Goal: Task Accomplishment & Management: Use online tool/utility

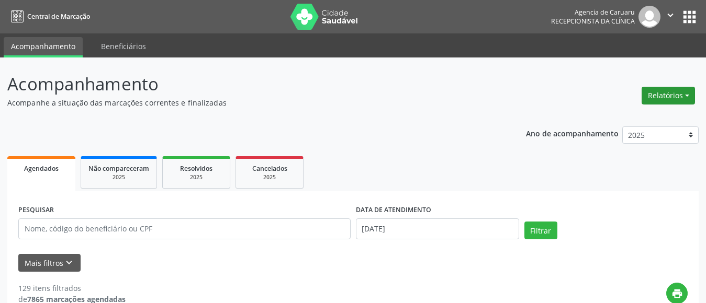
click at [666, 94] on button "Relatórios" at bounding box center [667, 96] width 53 height 18
click at [602, 121] on link "Agendamentos" at bounding box center [639, 118] width 112 height 15
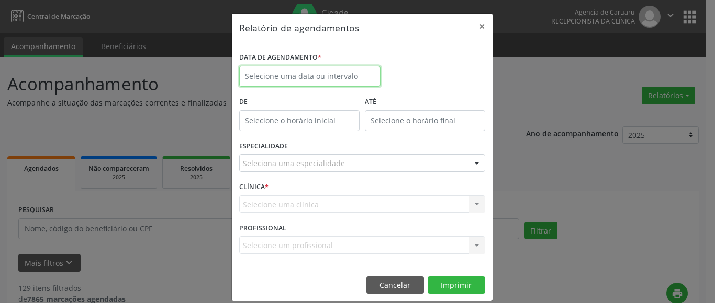
click at [312, 74] on input "text" at bounding box center [309, 76] width 141 height 21
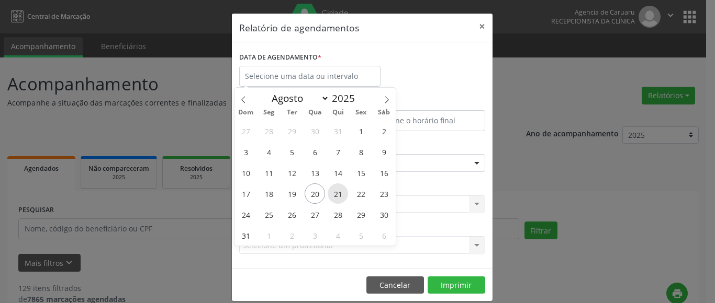
click at [338, 194] on span "21" at bounding box center [337, 194] width 20 height 20
type input "21/08/2025"
click at [338, 194] on span "21" at bounding box center [337, 194] width 20 height 20
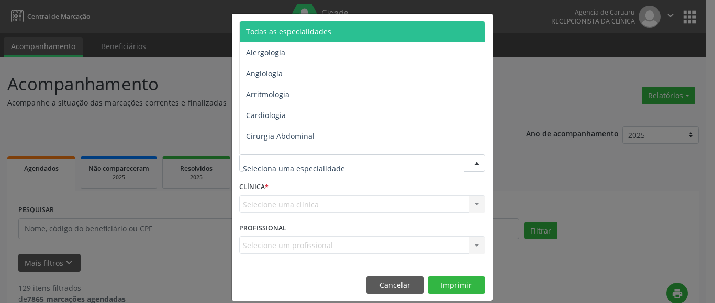
click at [320, 28] on span "Todas as especialidades" at bounding box center [288, 32] width 85 height 10
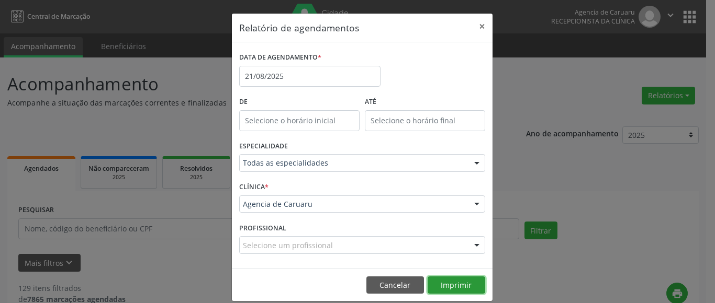
click at [449, 282] on button "Imprimir" at bounding box center [456, 286] width 58 height 18
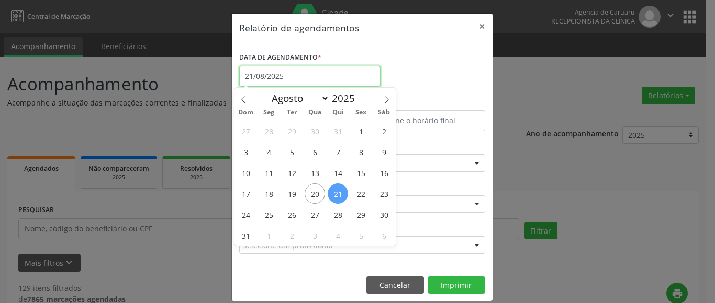
click at [293, 78] on input "21/08/2025" at bounding box center [309, 76] width 141 height 21
click at [309, 193] on span "20" at bounding box center [314, 194] width 20 height 20
type input "[DATE]"
click at [309, 193] on span "20" at bounding box center [314, 194] width 20 height 20
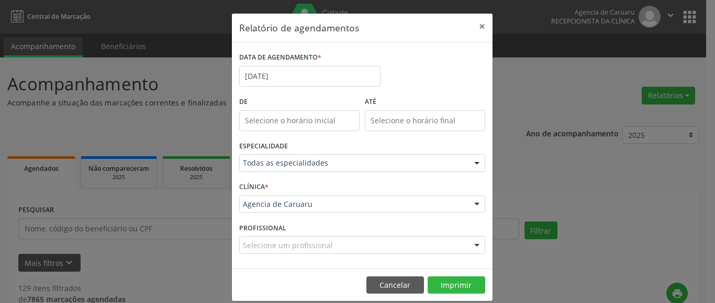
click at [454, 274] on footer "Cancelar Imprimir" at bounding box center [362, 285] width 260 height 33
click at [454, 285] on button "Imprimir" at bounding box center [456, 286] width 58 height 18
click at [311, 78] on input "[DATE]" at bounding box center [309, 76] width 141 height 21
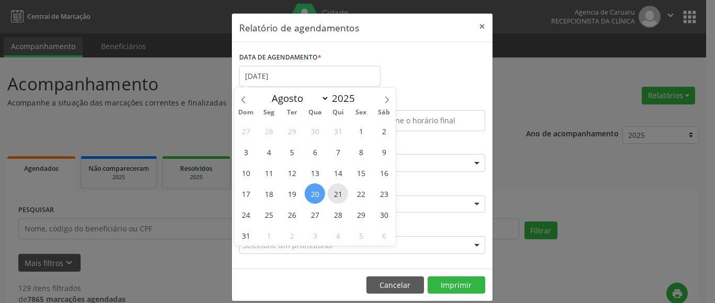
click at [339, 197] on span "21" at bounding box center [337, 194] width 20 height 20
type input "21/08/2025"
click at [339, 197] on span "21" at bounding box center [337, 194] width 20 height 20
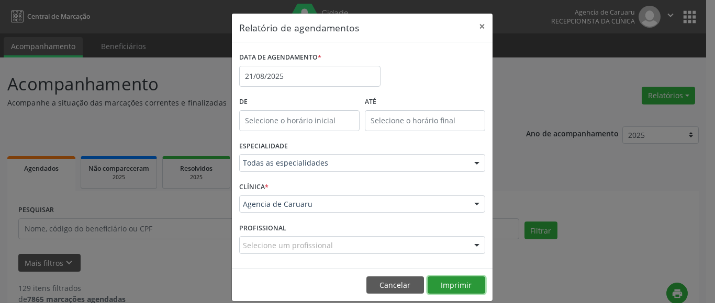
click at [453, 285] on button "Imprimir" at bounding box center [456, 286] width 58 height 18
